Goal: Information Seeking & Learning: Learn about a topic

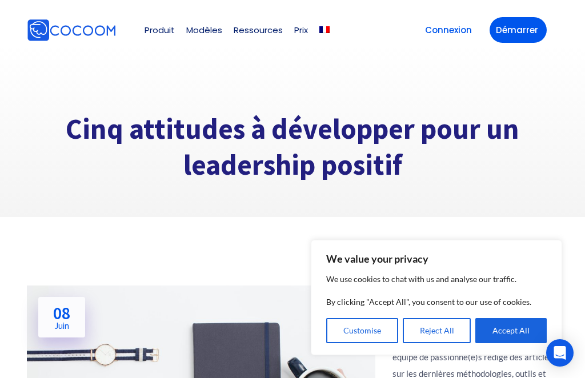
click at [438, 332] on button "Reject All" at bounding box center [437, 330] width 69 height 25
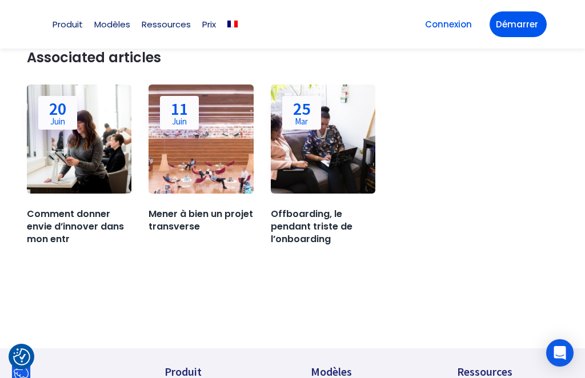
scroll to position [1902, 0]
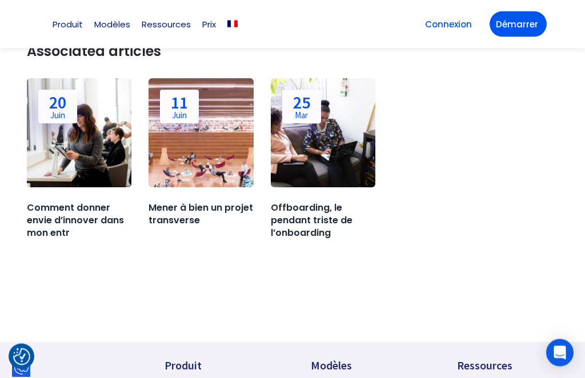
click at [303, 215] on link "Offboarding, le pendant triste de l’onboarding" at bounding box center [323, 221] width 104 height 38
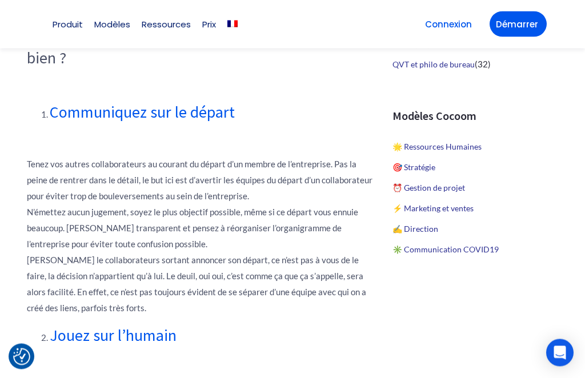
scroll to position [717, 0]
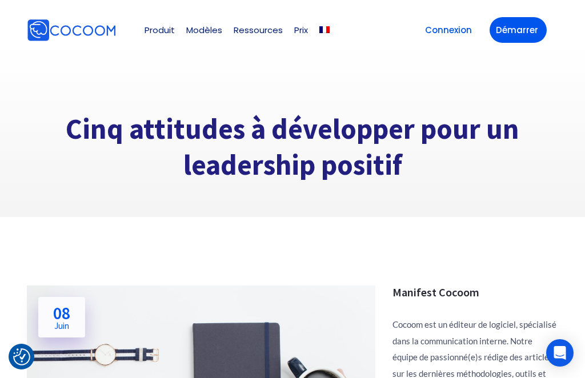
click at [537, 204] on div at bounding box center [292, 131] width 585 height 171
